Goal: Task Accomplishment & Management: Complete application form

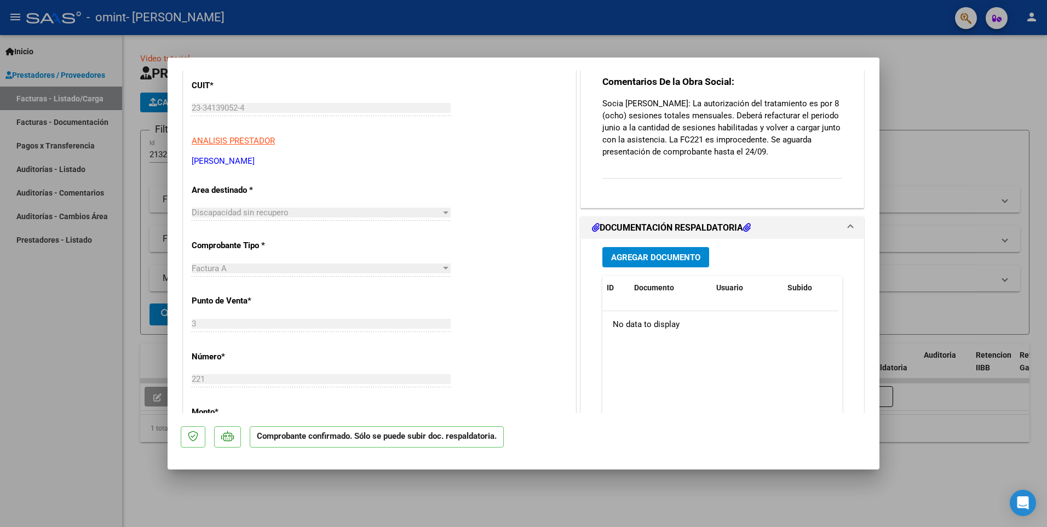
scroll to position [110, 0]
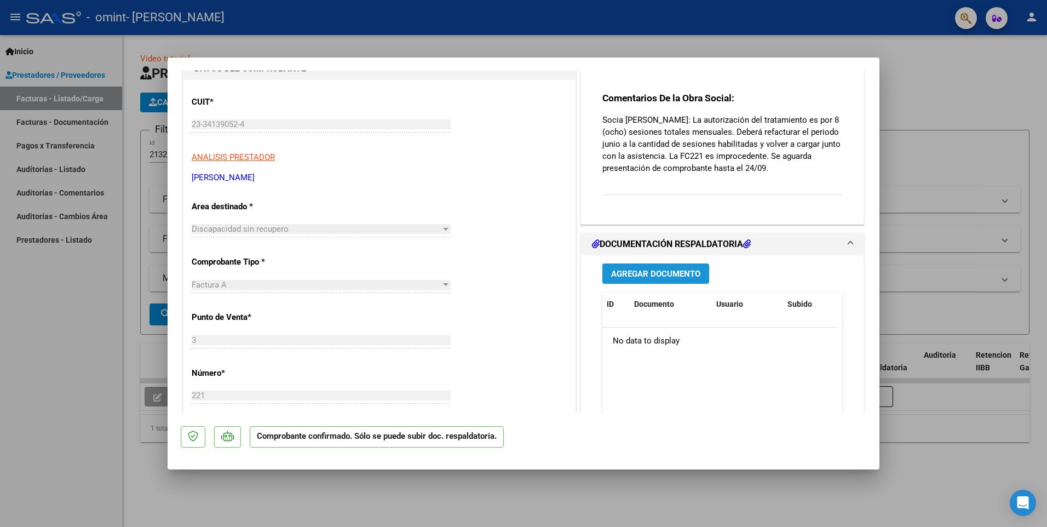
click at [663, 272] on span "Agregar Documento" at bounding box center [655, 274] width 89 height 10
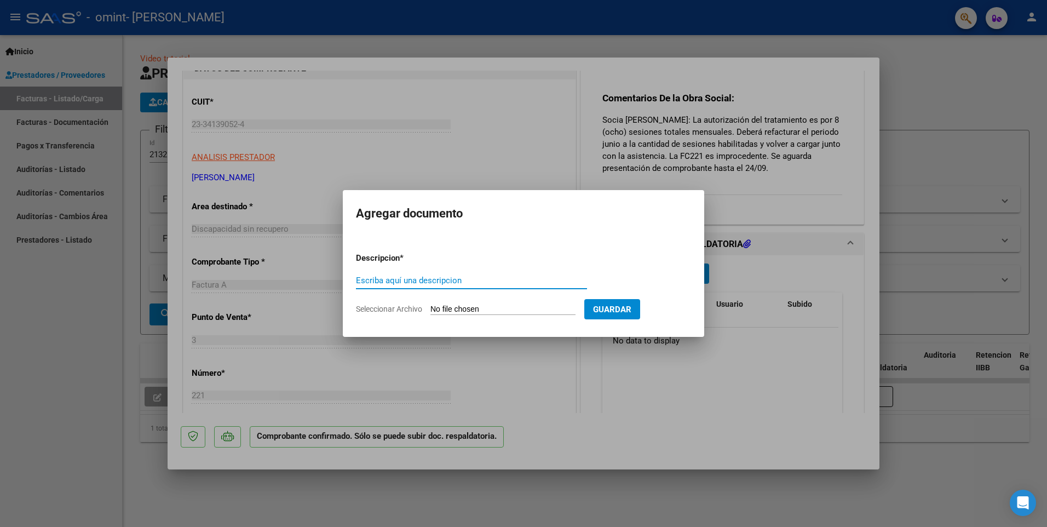
click at [652, 166] on div at bounding box center [523, 263] width 1047 height 527
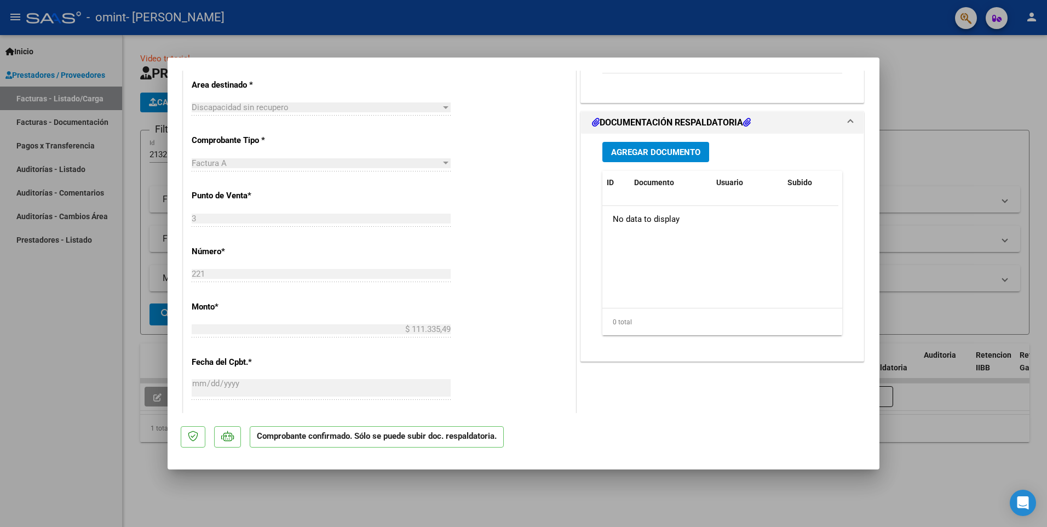
scroll to position [274, 0]
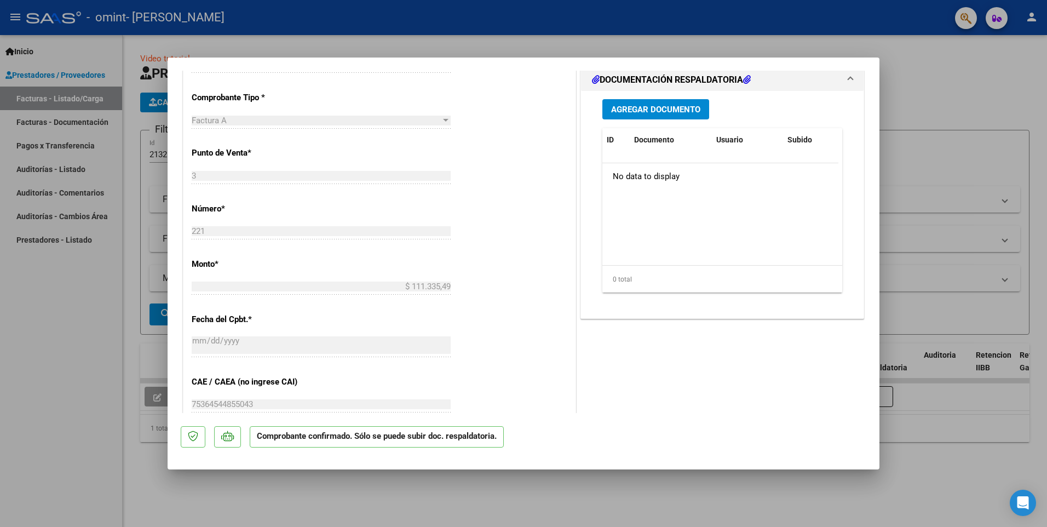
click at [893, 107] on div at bounding box center [523, 263] width 1047 height 527
type input "$ 0,00"
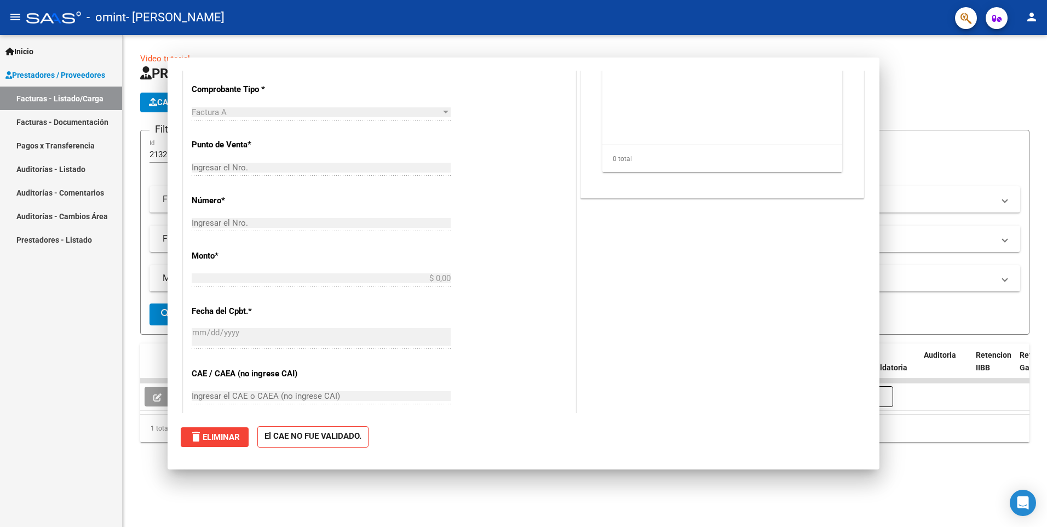
scroll to position [0, 0]
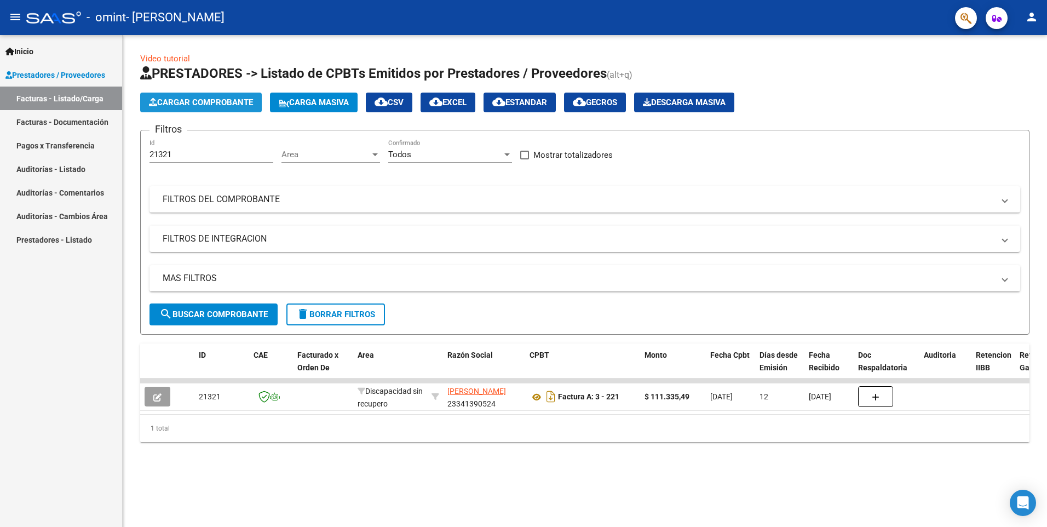
click at [181, 96] on button "Cargar Comprobante" at bounding box center [201, 103] width 122 height 20
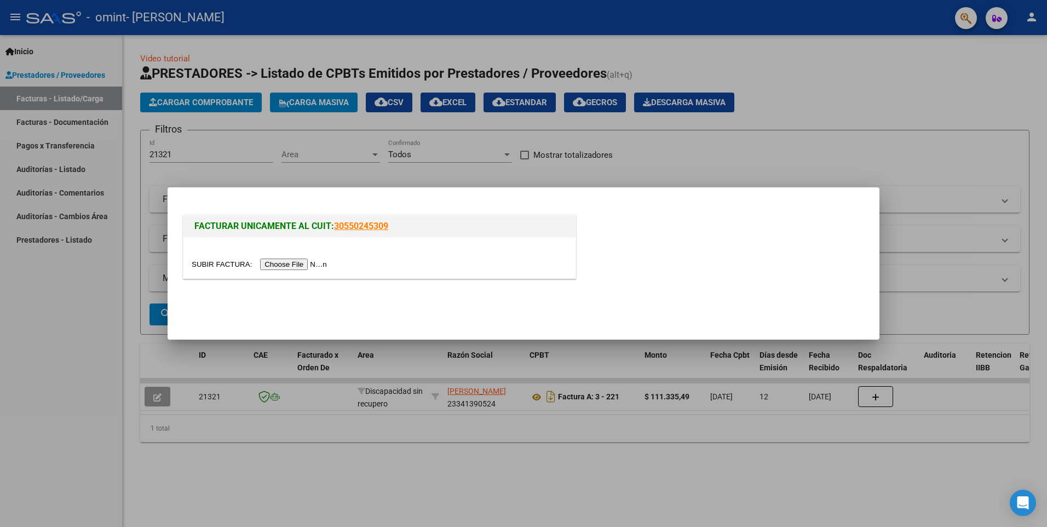
click at [309, 268] on input "file" at bounding box center [261, 263] width 139 height 11
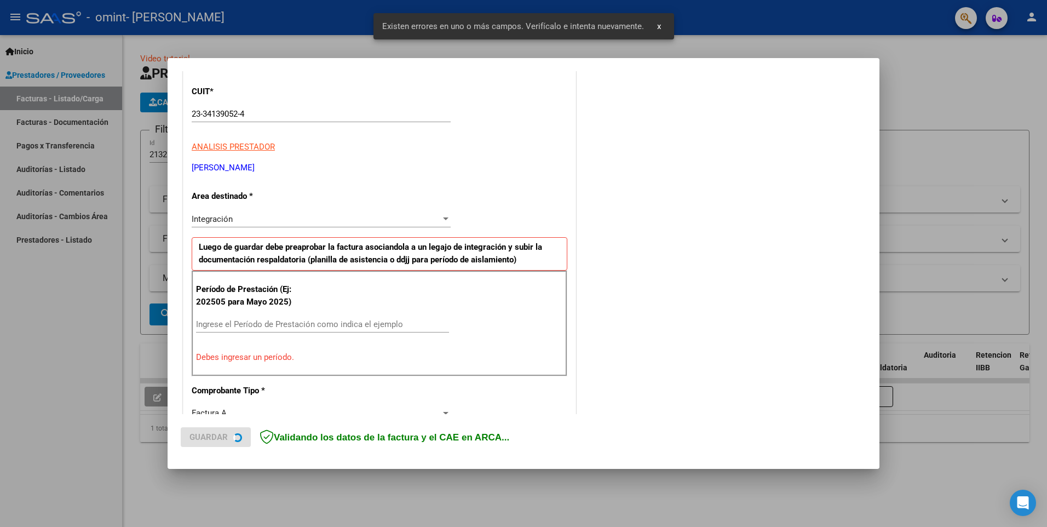
scroll to position [189, 0]
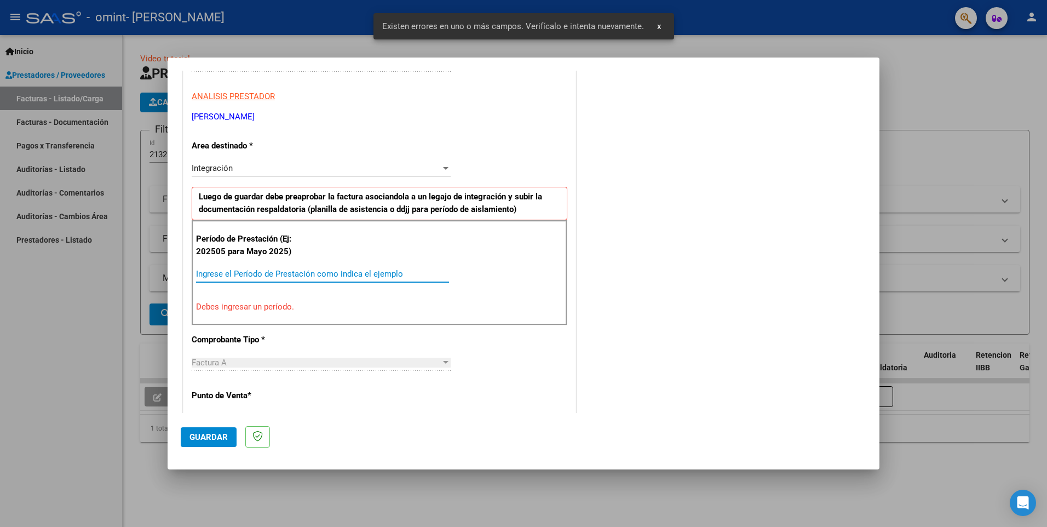
click at [234, 276] on input "Ingrese el Período de Prestación como indica el ejemplo" at bounding box center [322, 274] width 253 height 10
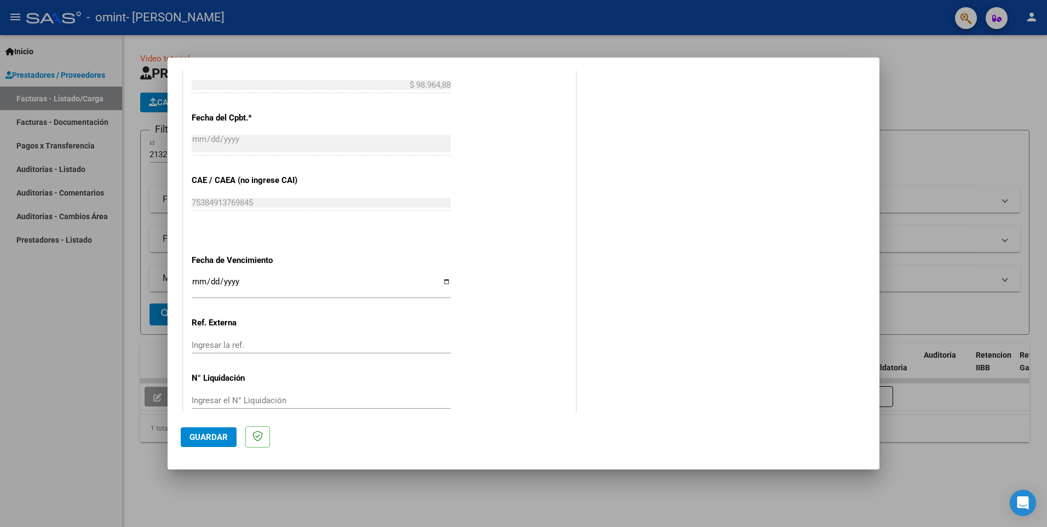
scroll to position [622, 0]
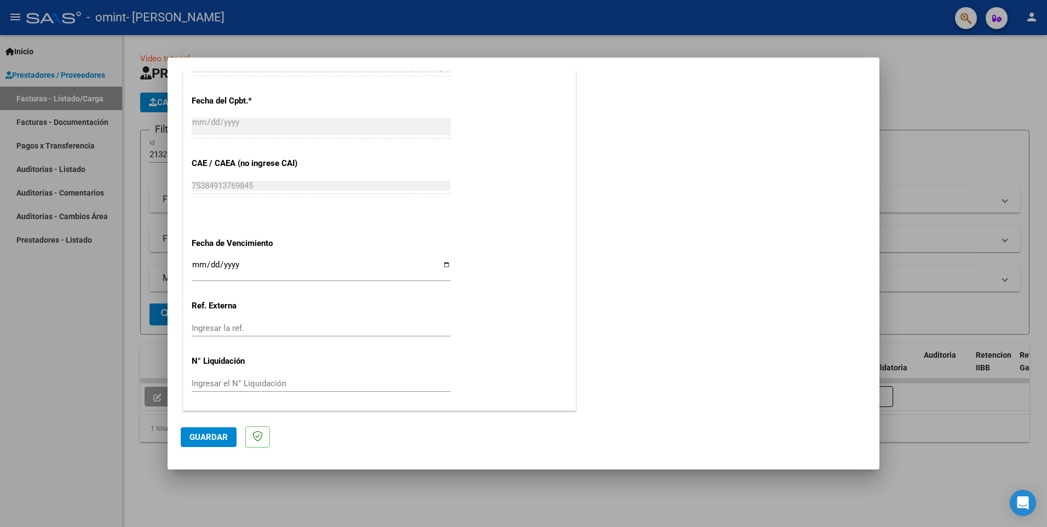
type input "202506"
click at [214, 433] on span "Guardar" at bounding box center [208, 437] width 38 height 10
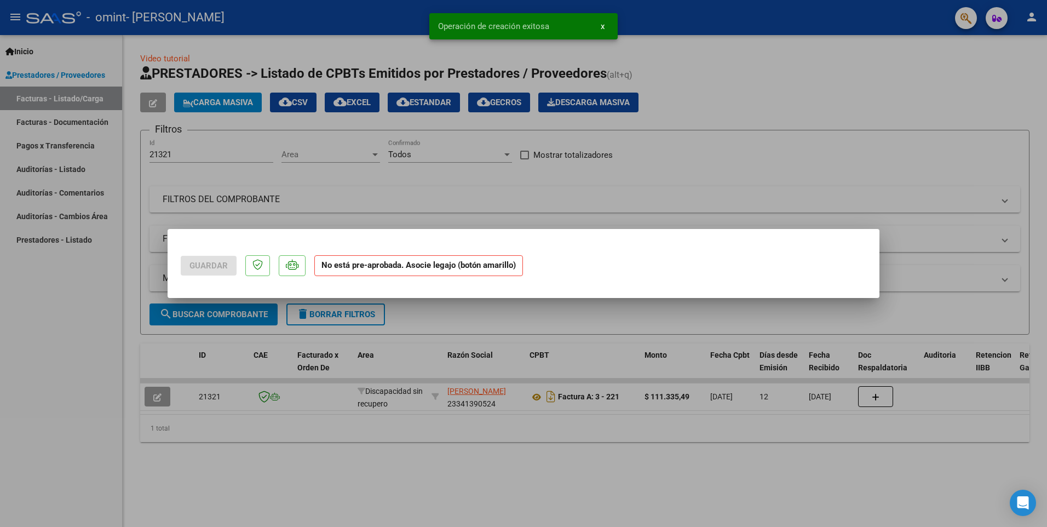
scroll to position [0, 0]
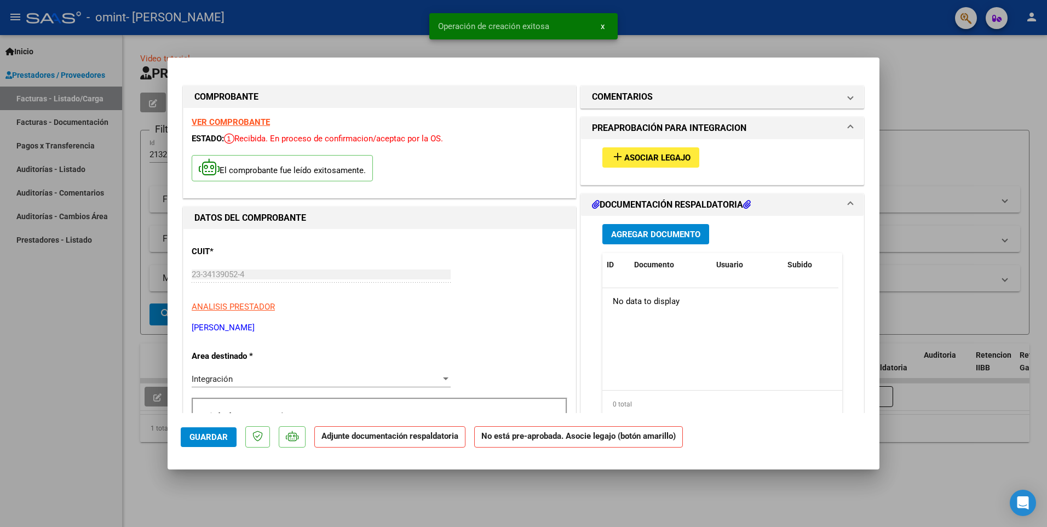
click at [657, 159] on span "Asociar Legajo" at bounding box center [657, 158] width 66 height 10
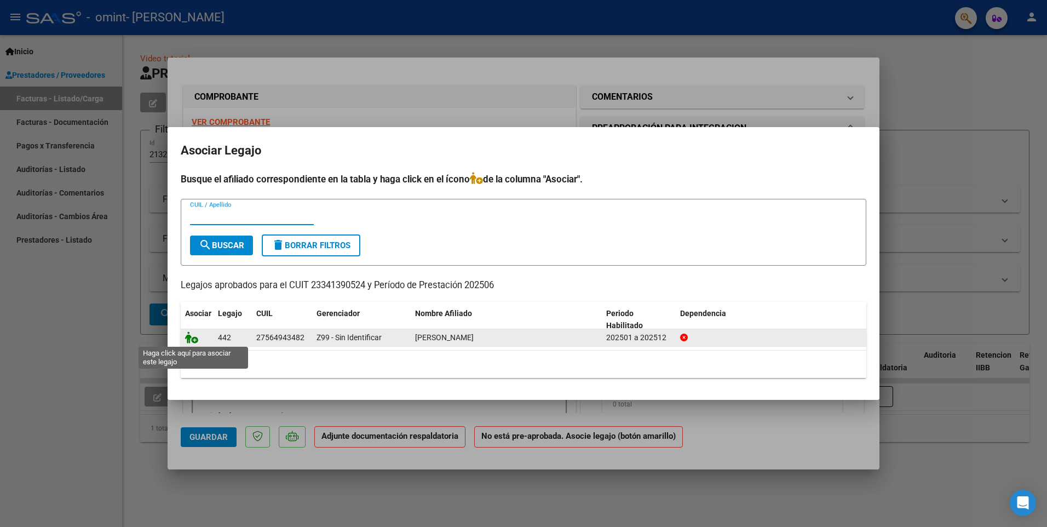
click at [193, 337] on icon at bounding box center [191, 337] width 13 height 12
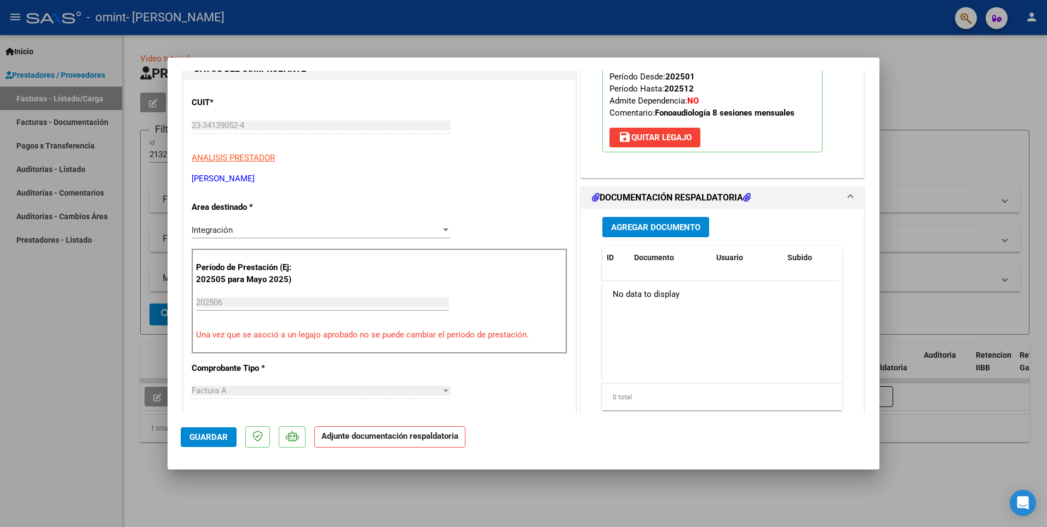
scroll to position [164, 0]
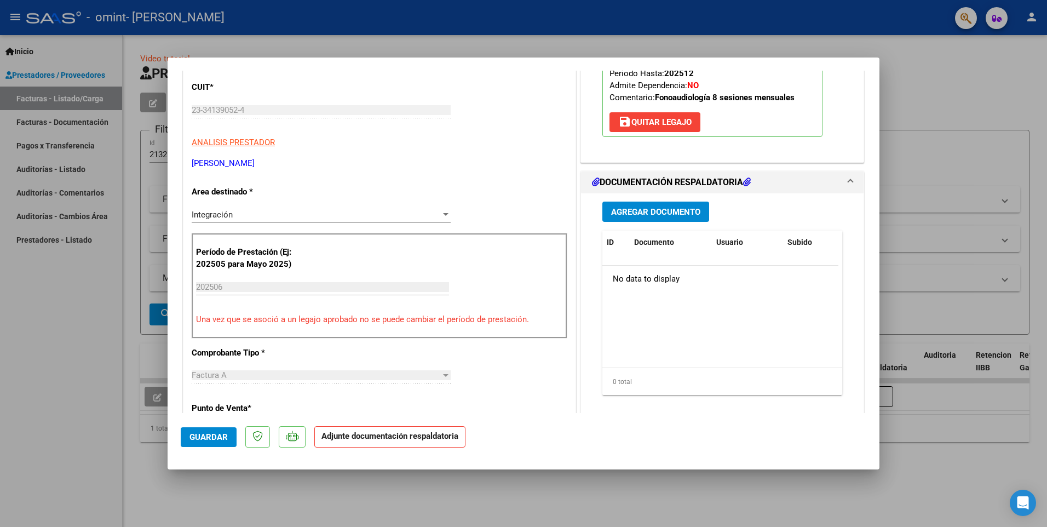
click at [687, 209] on span "Agregar Documento" at bounding box center [655, 212] width 89 height 10
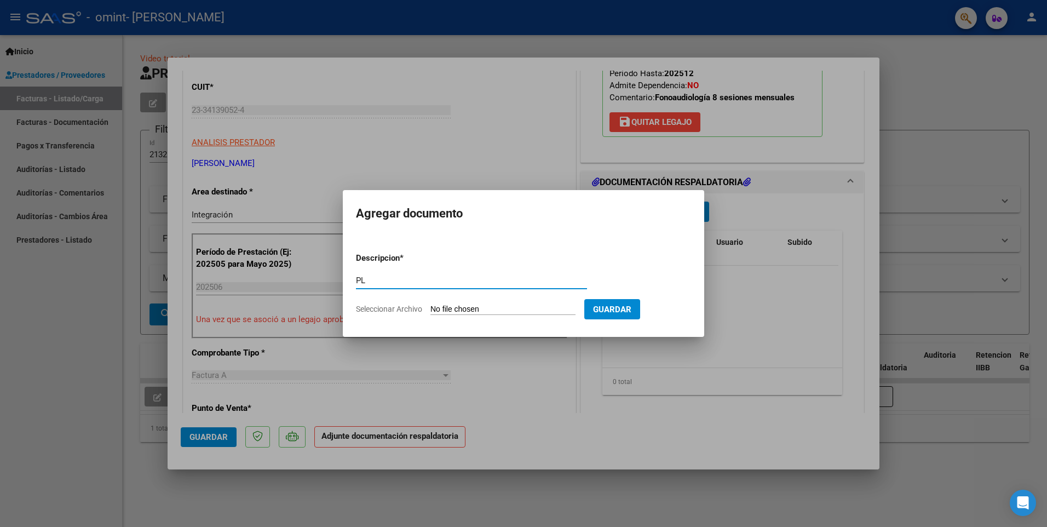
type input "P"
type input "planilla junio"
click at [576, 307] on input "Seleccionar Archivo" at bounding box center [502, 309] width 145 height 10
type input "C:\fakepath\DOC-20250920-WA0041..pdf"
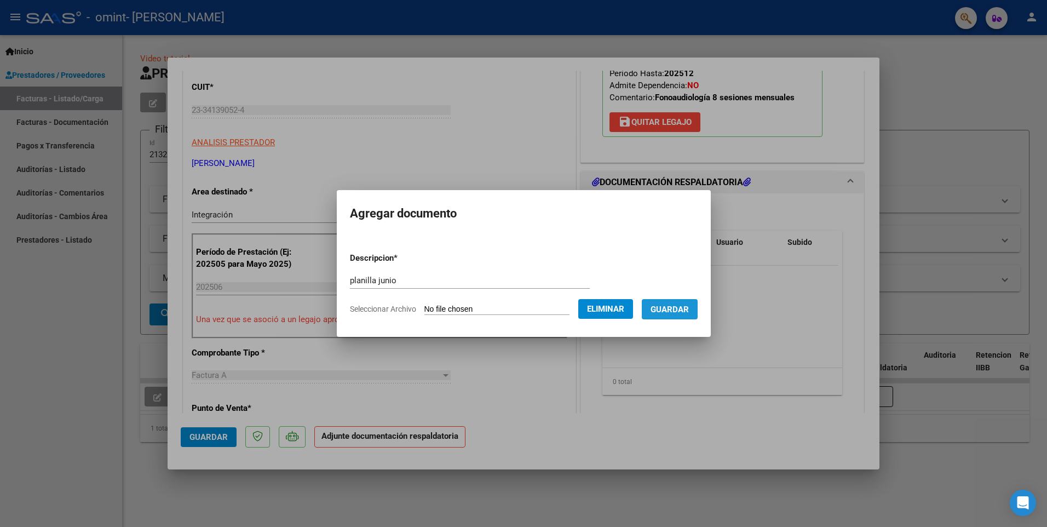
click at [689, 310] on span "Guardar" at bounding box center [670, 309] width 38 height 10
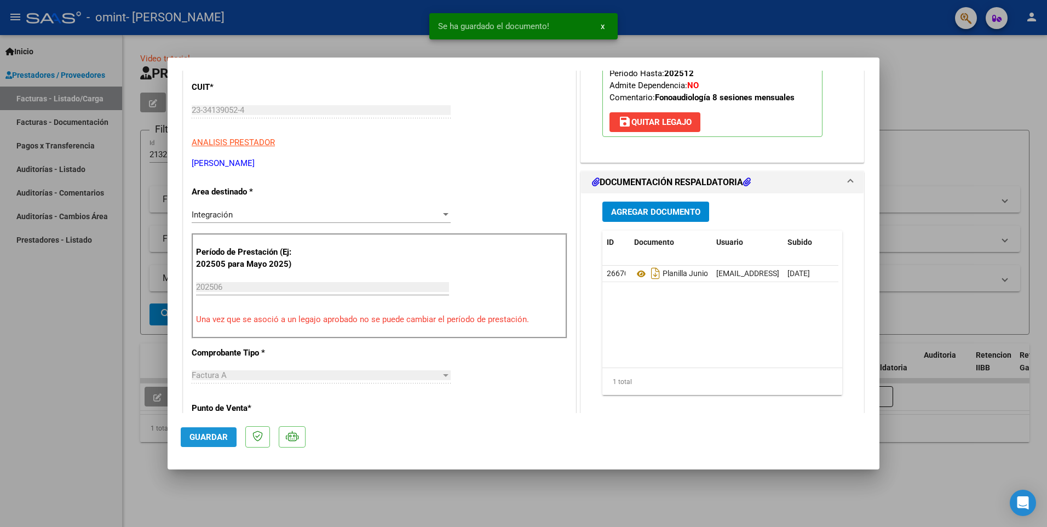
click at [203, 436] on span "Guardar" at bounding box center [208, 437] width 38 height 10
click at [193, 432] on span "Guardar" at bounding box center [208, 437] width 38 height 10
click at [890, 47] on div at bounding box center [523, 263] width 1047 height 527
type input "$ 0,00"
